Goal: Information Seeking & Learning: Check status

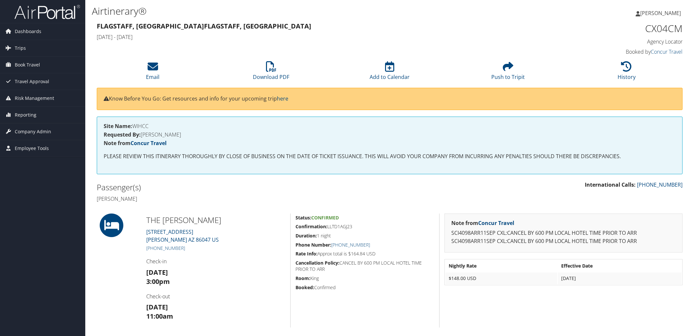
scroll to position [36, 0]
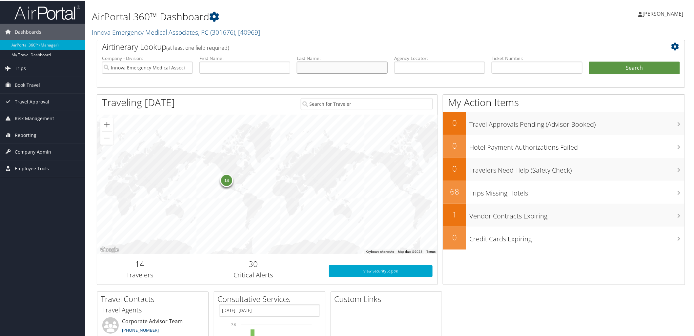
click at [320, 71] on input "text" at bounding box center [342, 67] width 91 height 12
type input "hoffmann"
click at [589, 61] on button "Search" at bounding box center [634, 67] width 91 height 13
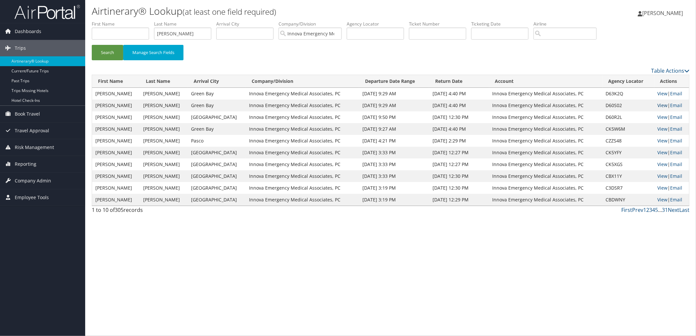
click at [664, 104] on link "View" at bounding box center [663, 105] width 10 height 6
click at [187, 35] on input "hoffmann" at bounding box center [182, 34] width 57 height 12
click at [187, 35] on input "[PERSON_NAME]" at bounding box center [182, 34] width 57 height 12
type input "byers"
click at [92, 45] on button "Search" at bounding box center [107, 52] width 31 height 15
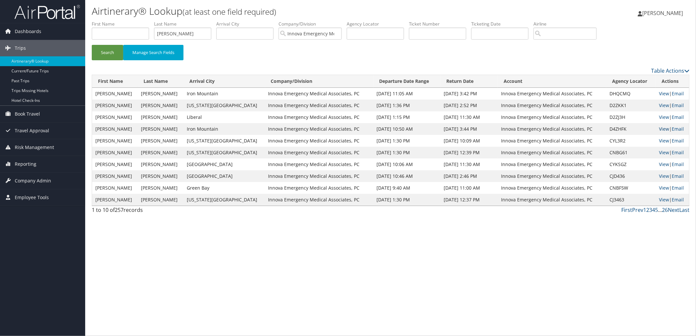
click at [663, 126] on link "View" at bounding box center [664, 129] width 10 height 6
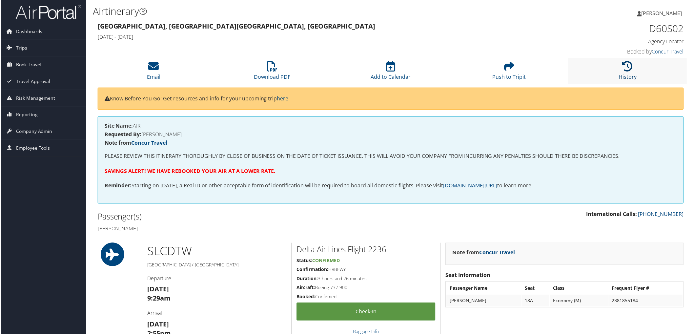
click at [630, 70] on icon at bounding box center [629, 66] width 10 height 10
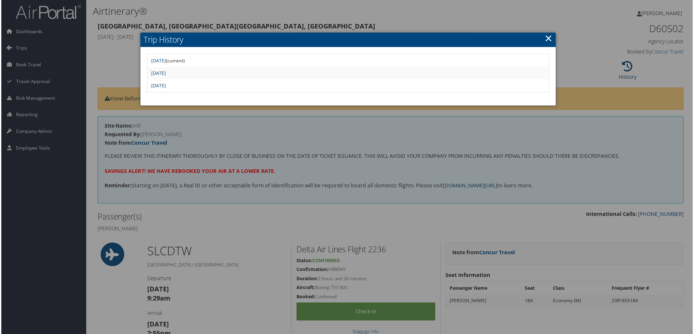
click at [165, 83] on link "Fri Aug 22 22:34:14 MDT 2025" at bounding box center [157, 86] width 15 height 6
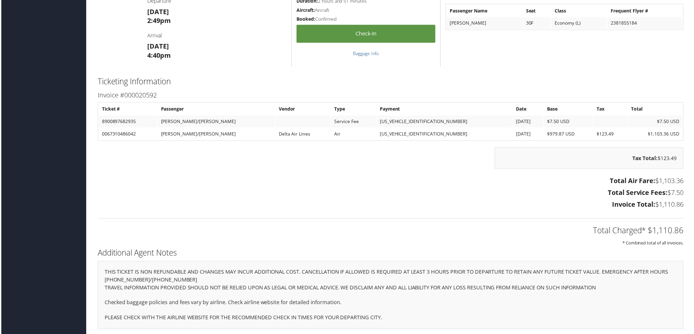
scroll to position [842, 0]
drag, startPoint x: 684, startPoint y: 229, endPoint x: 651, endPoint y: 230, distance: 32.5
click at [651, 230] on div "Total Charged* $1,110.86 * Combined total of all invoices." at bounding box center [391, 229] width 598 height 35
drag, startPoint x: 651, startPoint y: 230, endPoint x: 655, endPoint y: 229, distance: 3.7
copy h2 "1,110.86"
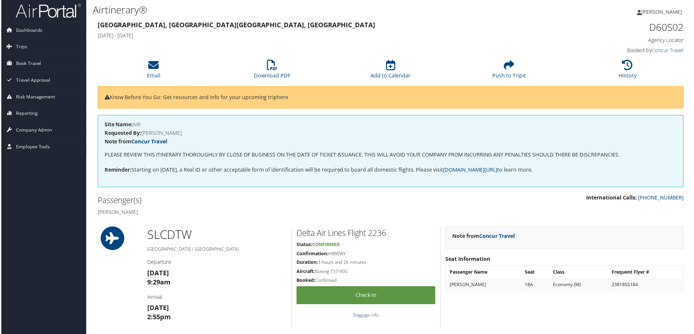
scroll to position [0, 0]
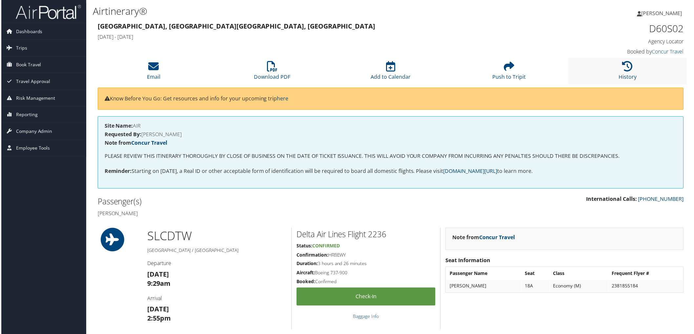
click at [634, 64] on li "History" at bounding box center [628, 71] width 119 height 27
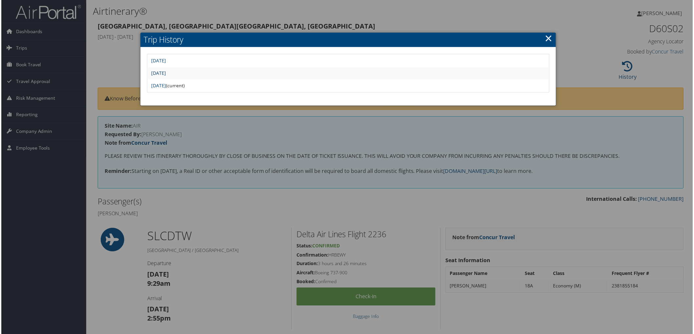
click at [165, 74] on link "Sat Aug 23 00:04:17 MDT 2025" at bounding box center [157, 73] width 15 height 6
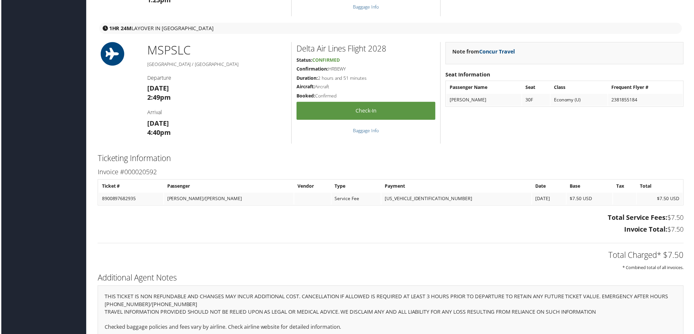
scroll to position [768, 0]
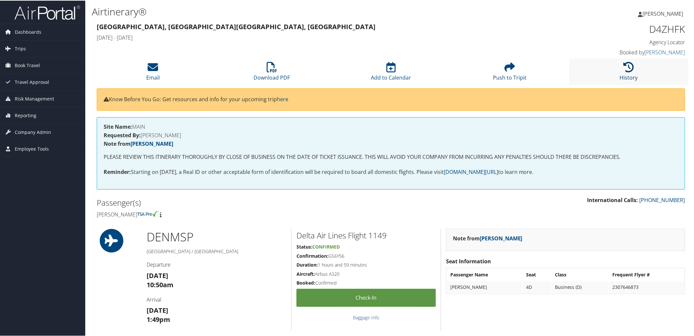
click at [624, 69] on icon at bounding box center [629, 66] width 10 height 10
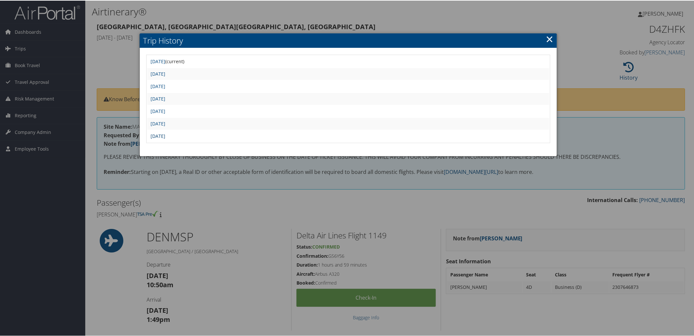
click at [165, 133] on link "Tue Aug 19 16:53:58 MDT 2025" at bounding box center [157, 135] width 15 height 6
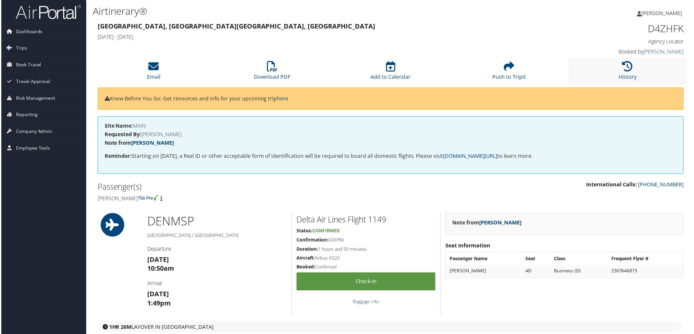
click at [634, 65] on li "History" at bounding box center [628, 71] width 119 height 27
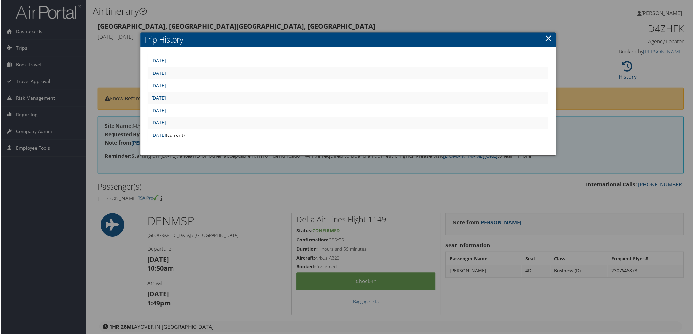
drag, startPoint x: 167, startPoint y: 66, endPoint x: 173, endPoint y: 66, distance: 5.6
click at [167, 66] on td "[DATE]" at bounding box center [348, 61] width 402 height 12
click at [165, 63] on link "[DATE]" at bounding box center [157, 61] width 15 height 6
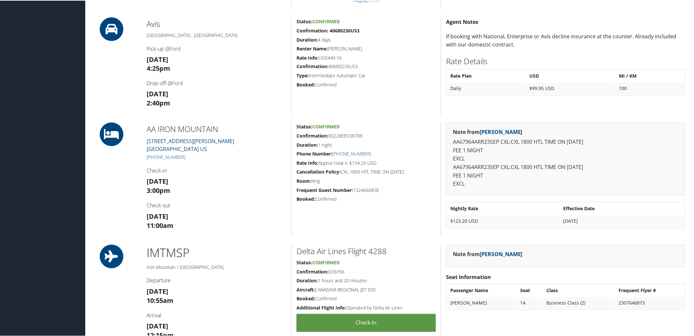
scroll to position [473, 0]
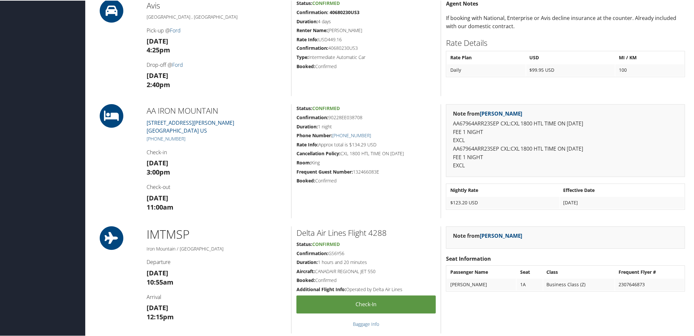
click at [215, 201] on h3 "Wed 24 Sep 11:00am" at bounding box center [217, 202] width 140 height 18
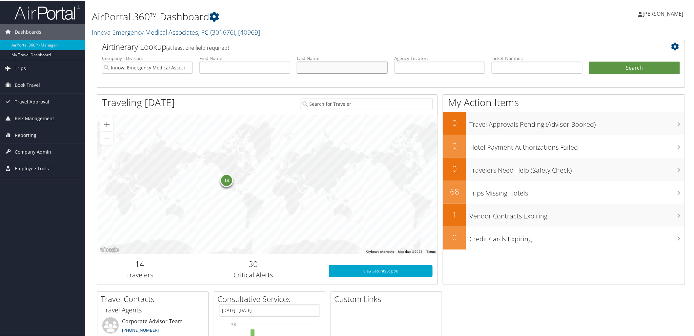
click at [367, 67] on input "text" at bounding box center [342, 67] width 91 height 12
type input "macim"
click at [589, 61] on button "Search" at bounding box center [634, 67] width 91 height 13
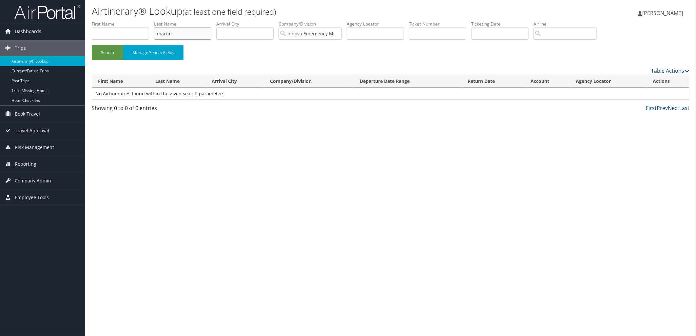
click at [194, 37] on input "macim" at bounding box center [182, 34] width 57 height 12
click at [92, 45] on button "Search" at bounding box center [107, 52] width 31 height 15
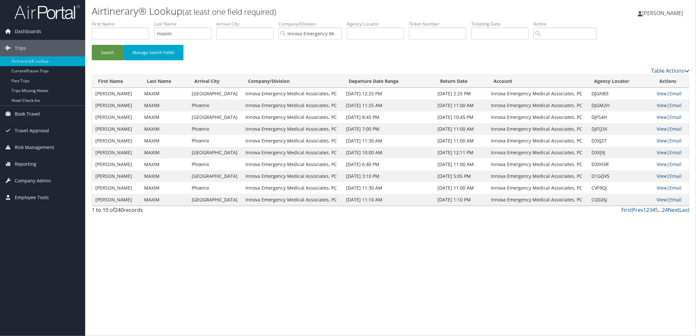
click at [660, 142] on link "View" at bounding box center [662, 141] width 10 height 6
drag, startPoint x: 201, startPoint y: 32, endPoint x: 122, endPoint y: 27, distance: 79.5
click at [122, 21] on ul "First Name Last Name maxim Departure City Arrival City Company/Division Innova …" at bounding box center [391, 21] width 598 height 0
click at [104, 54] on button "Search" at bounding box center [107, 52] width 31 height 15
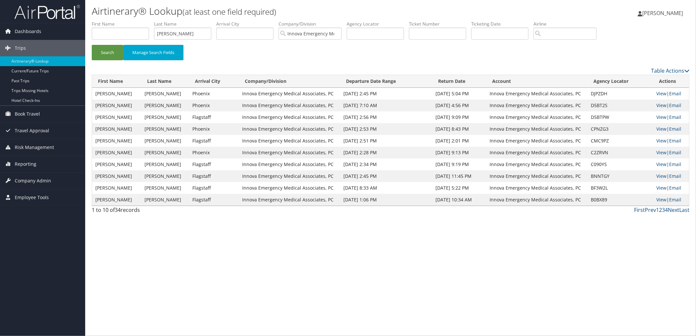
click at [273, 259] on div "Airtinerary® Lookup (at least one field required) Anna Olson Anna Olson My Sett…" at bounding box center [390, 168] width 611 height 336
click at [661, 130] on link "View" at bounding box center [662, 129] width 10 height 6
drag, startPoint x: 181, startPoint y: 38, endPoint x: 157, endPoint y: 35, distance: 23.8
click at [157, 35] on input "devader" at bounding box center [182, 34] width 57 height 12
click at [92, 45] on button "Search" at bounding box center [107, 52] width 31 height 15
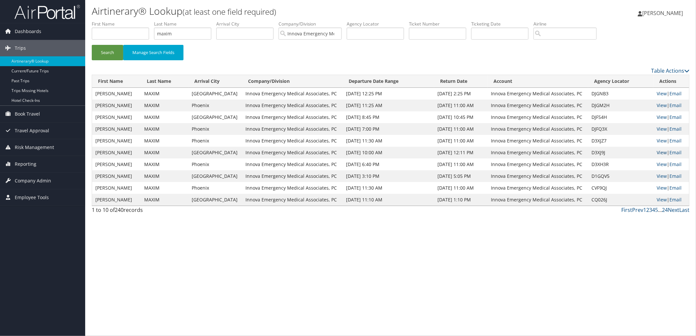
click at [660, 150] on link "View" at bounding box center [662, 152] width 10 height 6
click at [662, 165] on link "View" at bounding box center [662, 164] width 10 height 6
click at [658, 139] on link "View" at bounding box center [662, 141] width 10 height 6
click at [201, 30] on input "maxim" at bounding box center [182, 34] width 57 height 12
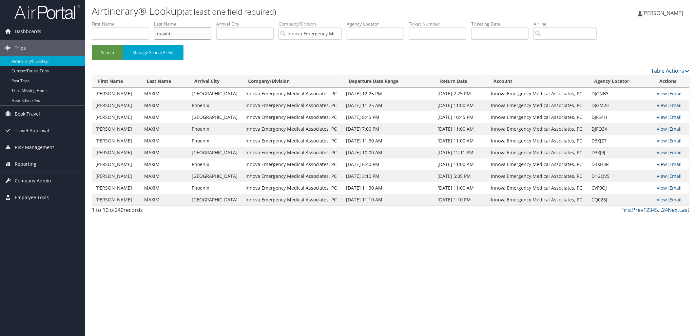
click at [201, 30] on input "maxim" at bounding box center [182, 34] width 57 height 12
click at [92, 45] on button "Search" at bounding box center [107, 52] width 31 height 15
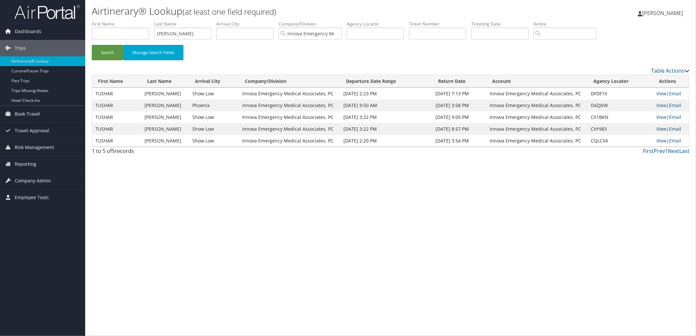
click at [656, 116] on td "View | Email" at bounding box center [671, 117] width 36 height 12
click at [191, 31] on input "alladi" at bounding box center [182, 34] width 57 height 12
click at [92, 45] on button "Search" at bounding box center [107, 52] width 31 height 15
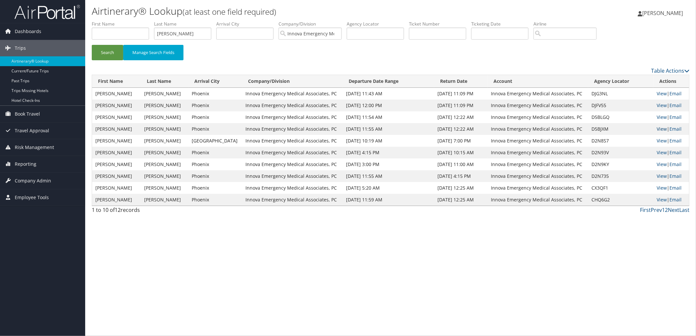
click at [664, 128] on link "View" at bounding box center [662, 129] width 10 height 6
click at [188, 35] on input "whitesel" at bounding box center [182, 34] width 57 height 12
click at [92, 45] on button "Search" at bounding box center [107, 52] width 31 height 15
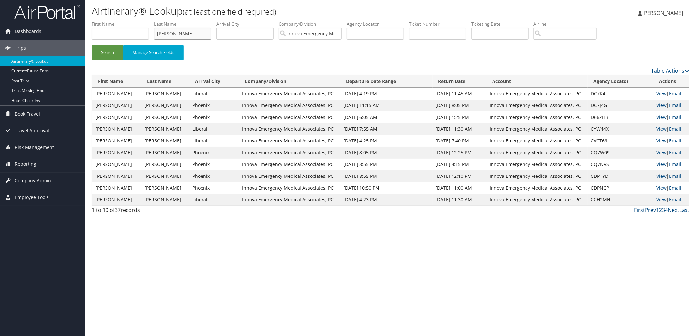
drag, startPoint x: 191, startPoint y: 34, endPoint x: 141, endPoint y: 33, distance: 50.2
click at [141, 21] on ul "First Name Last Name maurantonio Departure City Arrival City Company/Division I…" at bounding box center [391, 21] width 598 height 0
click at [92, 45] on button "Search" at bounding box center [107, 52] width 31 height 15
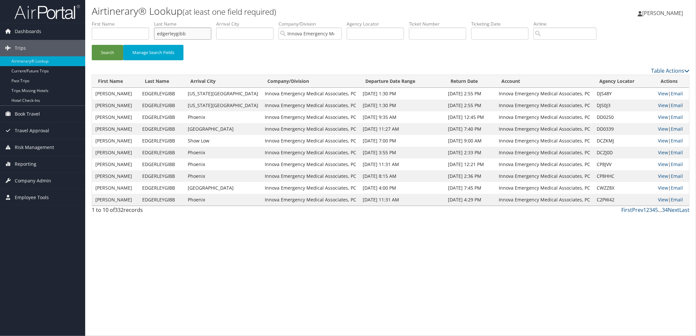
drag, startPoint x: 208, startPoint y: 33, endPoint x: 119, endPoint y: 23, distance: 89.4
click at [119, 21] on ul "First Name Last Name edgerleygibb Departure City Arrival City Company/Division …" at bounding box center [391, 21] width 598 height 0
click at [101, 52] on button "Search" at bounding box center [107, 52] width 31 height 15
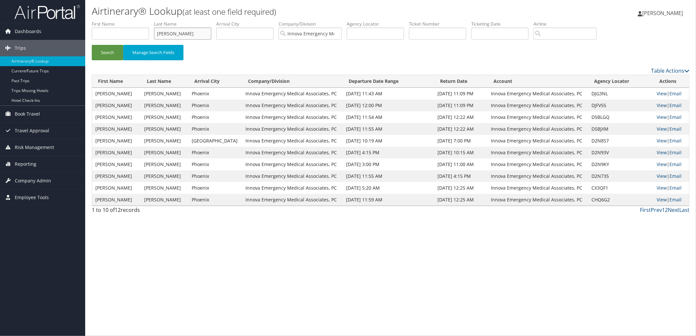
click at [184, 32] on input "whitesel" at bounding box center [182, 34] width 57 height 12
click at [92, 45] on button "Search" at bounding box center [107, 52] width 31 height 15
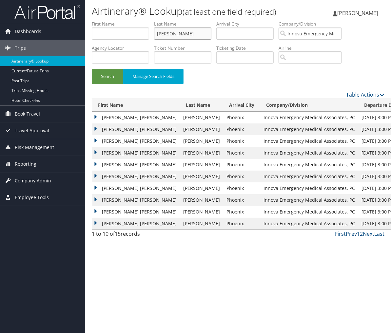
drag, startPoint x: 191, startPoint y: 30, endPoint x: 127, endPoint y: 35, distance: 64.8
click at [127, 21] on ul "First Name Last Name burmood Departure City Arrival City Company/Division Innov…" at bounding box center [238, 21] width 293 height 0
click at [92, 69] on button "Search" at bounding box center [107, 76] width 31 height 15
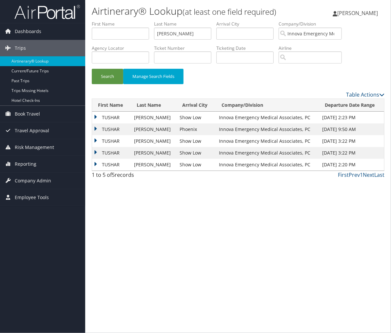
click at [113, 131] on td "TUSHAR" at bounding box center [111, 130] width 39 height 12
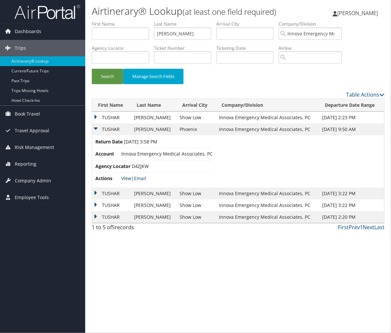
click at [126, 176] on link "View" at bounding box center [126, 178] width 10 height 6
drag, startPoint x: 182, startPoint y: 28, endPoint x: 148, endPoint y: 28, distance: 34.1
click at [148, 21] on ul "First Name Last Name alladi Departure City Arrival City Company/Division Innova…" at bounding box center [238, 21] width 293 height 0
click at [92, 69] on button "Search" at bounding box center [107, 76] width 31 height 15
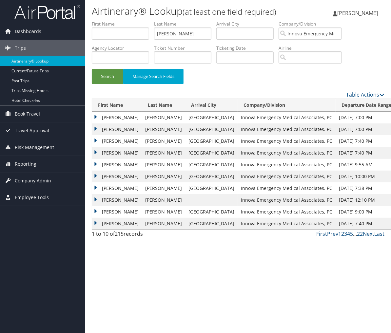
click at [109, 143] on td "LEE" at bounding box center [117, 141] width 50 height 12
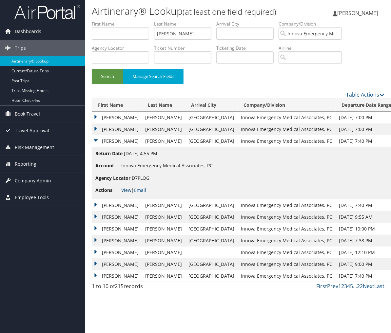
click at [123, 188] on link "View" at bounding box center [126, 190] width 10 height 6
drag, startPoint x: 183, startPoint y: 31, endPoint x: 153, endPoint y: 31, distance: 29.5
click at [151, 21] on ul "First Name Last Name replogle Departure City Arrival City Company/Division Inno…" at bounding box center [238, 21] width 293 height 0
type input "welker"
click at [92, 69] on button "Search" at bounding box center [107, 76] width 31 height 15
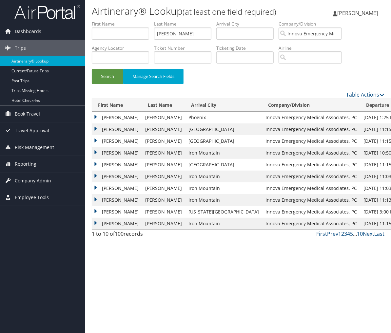
click at [107, 130] on td "WILLIAM GERARD" at bounding box center [117, 130] width 50 height 12
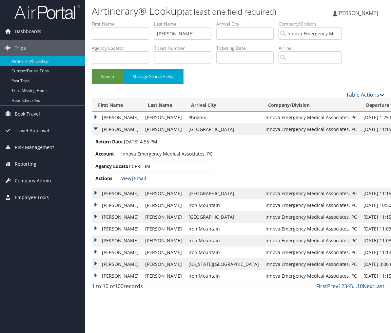
click at [120, 178] on li "Actions View | Email" at bounding box center [153, 179] width 117 height 12
click at [126, 178] on link "View" at bounding box center [126, 178] width 10 height 6
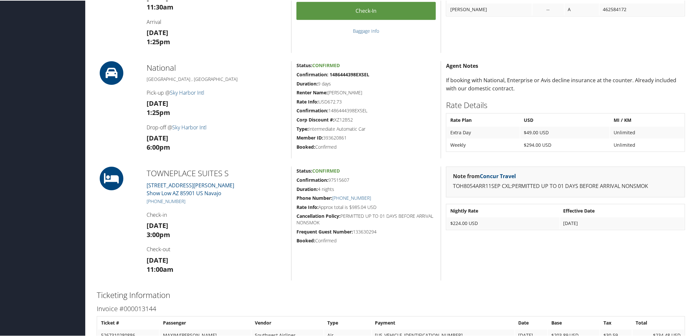
scroll to position [291, 0]
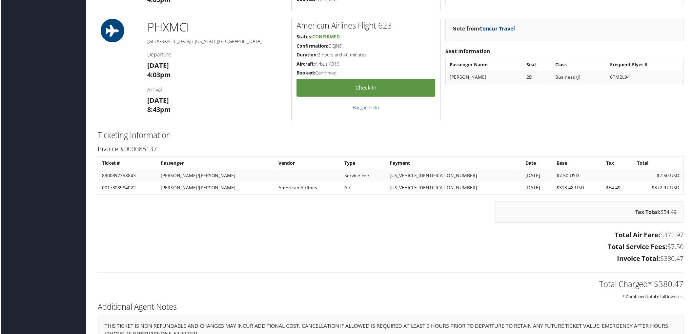
scroll to position [546, 0]
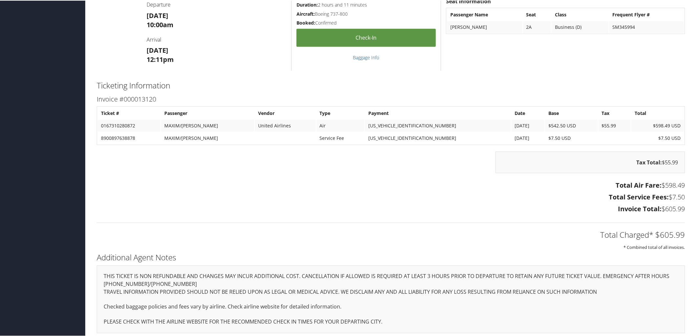
scroll to position [262, 0]
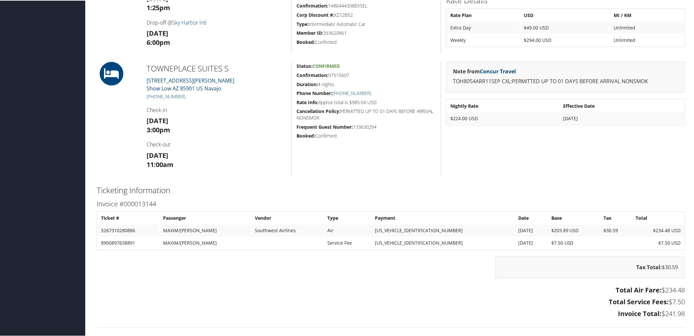
scroll to position [401, 0]
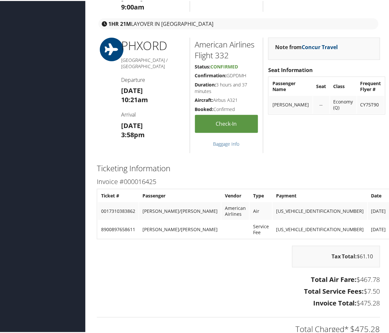
scroll to position [874, 0]
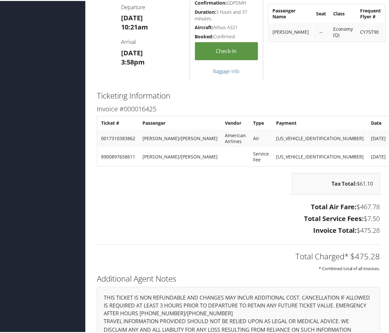
drag, startPoint x: 388, startPoint y: 82, endPoint x: 391, endPoint y: 84, distance: 3.7
click at [265, 233] on div "Total Air Fare: $467.78 Total Service Fees: $7.50 Invoice Total: $475.28" at bounding box center [238, 219] width 293 height 36
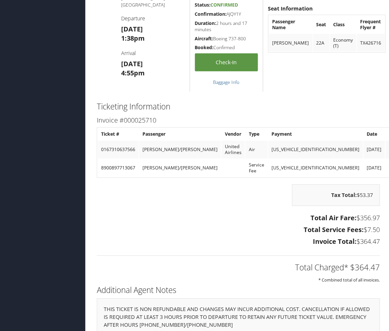
scroll to position [619, 0]
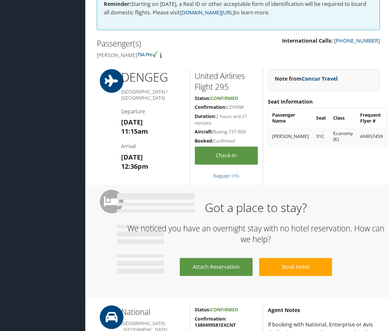
scroll to position [109, 0]
